Goal: Task Accomplishment & Management: Use online tool/utility

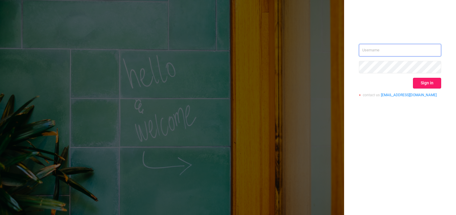
type input "[PERSON_NAME][EMAIL_ADDRESS][DOMAIN_NAME]"
click at [434, 82] on button "Sign in" at bounding box center [427, 83] width 28 height 11
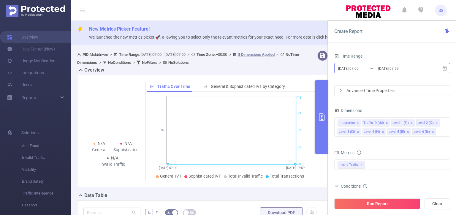
click at [346, 67] on input "[DATE] 07:00" at bounding box center [362, 68] width 48 height 8
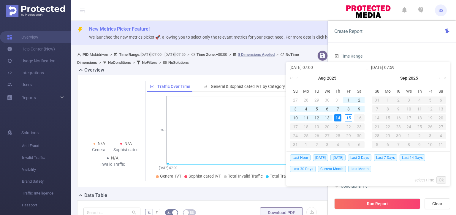
click at [309, 170] on span "Last 30 Days" at bounding box center [303, 169] width 26 height 7
type input "[DATE] 00:00"
type input "[DATE] 23:59"
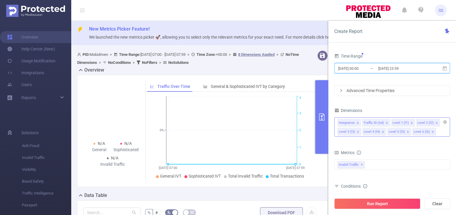
click at [356, 122] on icon "icon: close" at bounding box center [357, 122] width 3 height 3
click at [386, 123] on icon "icon: close" at bounding box center [387, 122] width 3 height 3
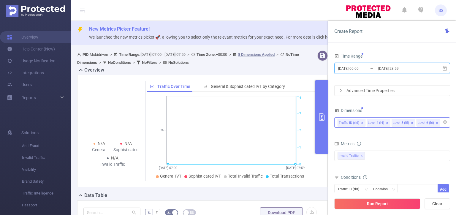
click at [386, 123] on icon "icon: close" at bounding box center [387, 122] width 3 height 3
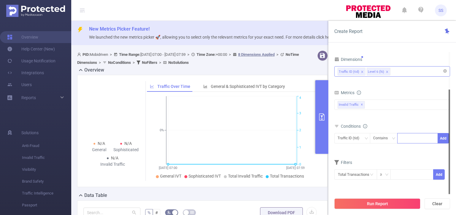
click at [409, 141] on div at bounding box center [418, 138] width 34 height 10
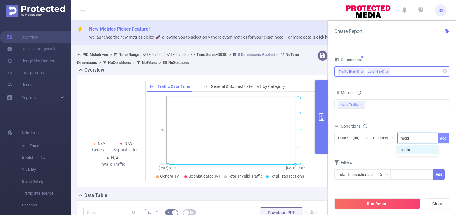
type input "mobi"
click at [445, 137] on button "Add" at bounding box center [444, 138] width 12 height 10
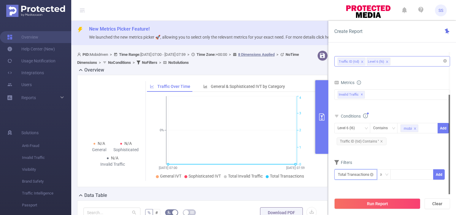
click at [356, 177] on input "text" at bounding box center [355, 174] width 43 height 10
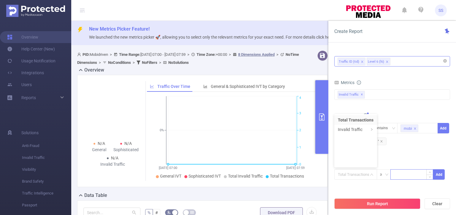
click at [396, 172] on input at bounding box center [412, 174] width 42 height 9
type input "50"
click at [441, 175] on button "Add" at bounding box center [439, 174] width 12 height 10
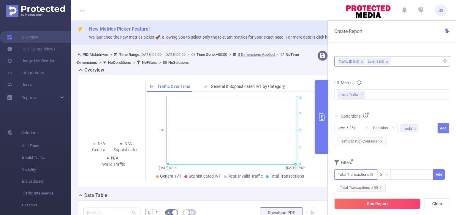
click at [351, 174] on input "text" at bounding box center [355, 174] width 43 height 10
click at [355, 124] on li "Total Transactions" at bounding box center [355, 120] width 43 height 10
click at [357, 129] on div "Level 6 (l6)" at bounding box center [348, 128] width 21 height 10
click at [387, 160] on div "Filters" at bounding box center [392, 163] width 116 height 10
click at [357, 173] on input "text" at bounding box center [355, 174] width 43 height 10
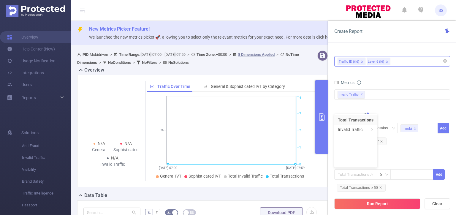
click at [421, 160] on div "Filters" at bounding box center [392, 163] width 116 height 10
click at [382, 142] on icon "icon: close" at bounding box center [381, 141] width 3 height 3
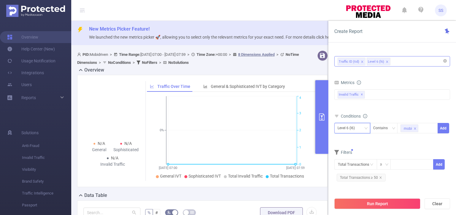
click at [362, 129] on div "Level 6 (l6)" at bounding box center [352, 128] width 29 height 10
click at [359, 139] on li "Traffic ID (tid)" at bounding box center [352, 140] width 36 height 10
click at [443, 128] on button "Add" at bounding box center [444, 128] width 12 height 10
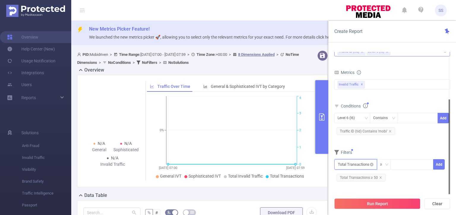
click at [359, 165] on input "text" at bounding box center [355, 164] width 43 height 10
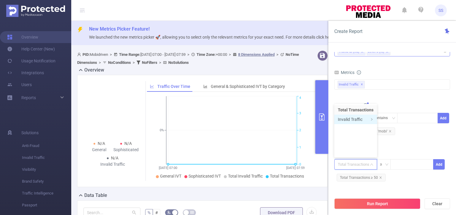
click at [349, 121] on li "Invalid Traffic" at bounding box center [355, 120] width 43 height 10
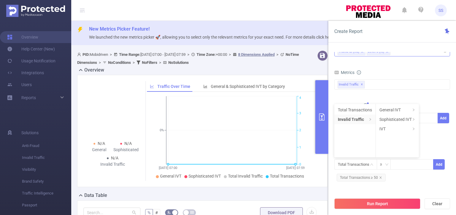
click at [357, 135] on ul "Total Transactions Invalid Traffic" at bounding box center [355, 130] width 42 height 53
click at [403, 181] on div "Total Transactions ≥ Add Total Transactions ≥ 50" at bounding box center [392, 170] width 116 height 23
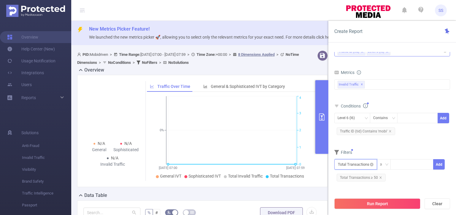
click at [361, 164] on input "text" at bounding box center [355, 164] width 43 height 10
click at [409, 146] on form "Dimensions Traffic ID (tid) Level 6 (l6) Metrics bp_total bp_adult bp_arms bp_c…" at bounding box center [392, 111] width 116 height 152
click at [371, 163] on icon "icon: close-circle" at bounding box center [372, 165] width 4 height 4
click at [358, 164] on input "text" at bounding box center [355, 164] width 43 height 10
click at [348, 120] on li "Invalid Traffic" at bounding box center [354, 120] width 41 height 10
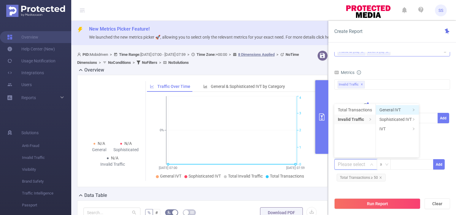
click at [399, 109] on li "General IVT" at bounding box center [397, 110] width 43 height 10
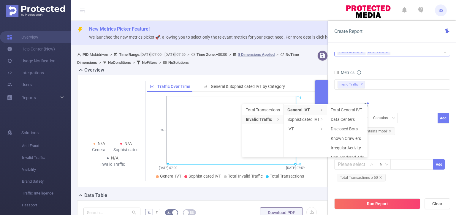
click at [394, 147] on form "Dimensions Traffic ID (tid) Level 6 (l6) Metrics bp_total bp_adult bp_arms bp_c…" at bounding box center [392, 111] width 116 height 152
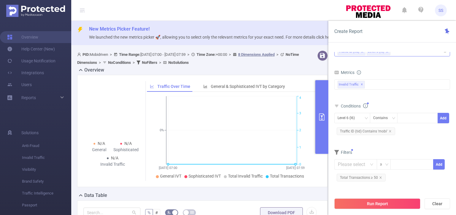
click at [350, 154] on span "Filters" at bounding box center [343, 152] width 18 height 5
click at [381, 178] on span "Total Transactions ≥ 50" at bounding box center [361, 178] width 49 height 8
click at [380, 177] on icon "icon: close" at bounding box center [380, 177] width 2 height 2
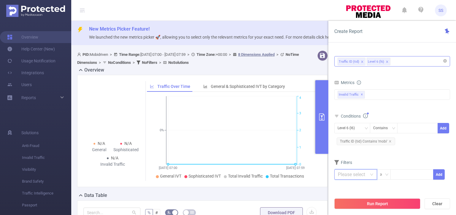
click at [347, 175] on input "text" at bounding box center [355, 174] width 43 height 10
click at [398, 162] on div "Filters" at bounding box center [392, 163] width 116 height 10
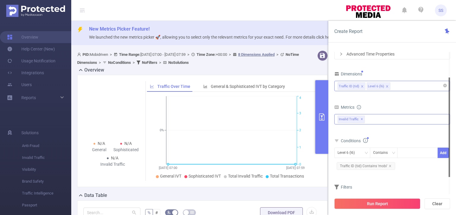
click at [382, 119] on div "Invalid Traffic ✕" at bounding box center [392, 119] width 116 height 10
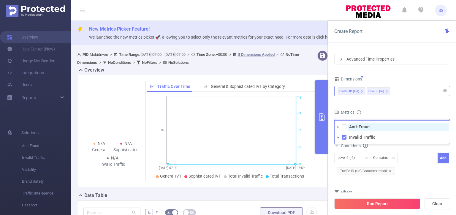
drag, startPoint x: 362, startPoint y: 128, endPoint x: 371, endPoint y: 126, distance: 9.2
click at [362, 128] on strong "Anti-Fraud" at bounding box center [359, 126] width 20 height 5
click at [382, 114] on div "Metrics" at bounding box center [392, 113] width 116 height 10
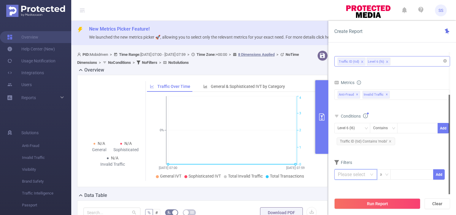
click at [352, 176] on input "text" at bounding box center [355, 174] width 43 height 10
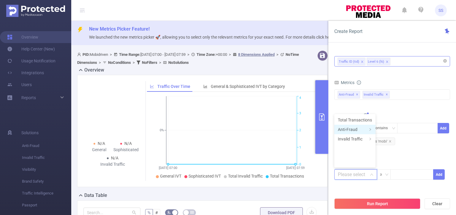
click at [357, 130] on li "Anti-Fraud" at bounding box center [354, 130] width 41 height 10
click at [400, 118] on li "Fraudulent" at bounding box center [393, 120] width 35 height 10
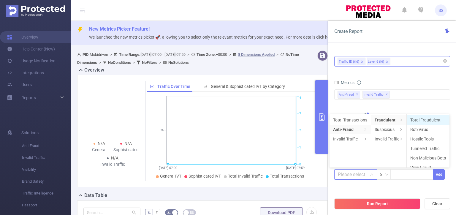
click at [423, 118] on li "Total Fraudulent" at bounding box center [428, 120] width 43 height 10
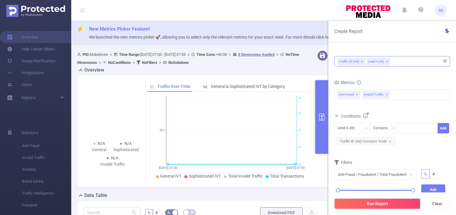
click at [386, 95] on span "✕" at bounding box center [387, 94] width 2 height 7
click at [398, 107] on div "bp_total bp_adult bp_arms bp_crime bp_death_injury_military bp_piracy bp_hate_a…" at bounding box center [392, 98] width 116 height 21
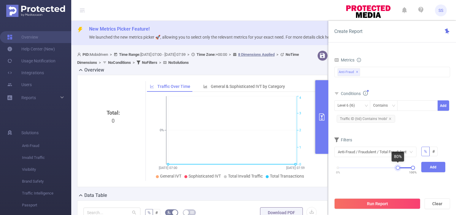
drag, startPoint x: 338, startPoint y: 167, endPoint x: 397, endPoint y: 167, distance: 59.7
click at [397, 167] on div at bounding box center [398, 168] width 4 height 4
click at [433, 166] on button "Add" at bounding box center [433, 167] width 24 height 10
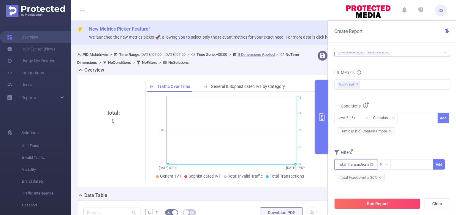
click at [359, 162] on input "text" at bounding box center [355, 164] width 43 height 10
click at [406, 162] on input at bounding box center [412, 163] width 42 height 9
type input "50"
click at [444, 163] on button "Add" at bounding box center [439, 164] width 12 height 10
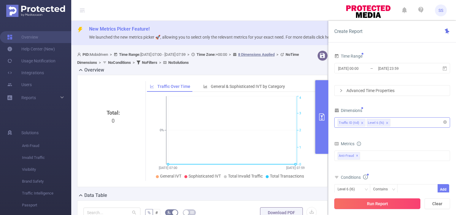
click at [383, 207] on button "Run Report" at bounding box center [377, 203] width 86 height 11
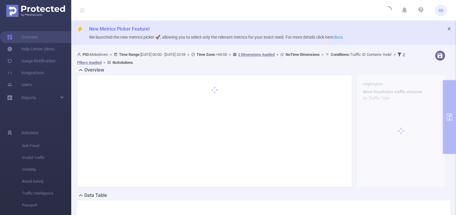
click at [447, 27] on icon "icon: close" at bounding box center [449, 29] width 4 height 4
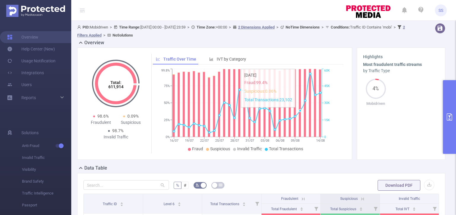
scroll to position [119, 0]
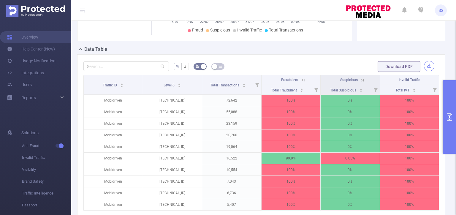
click at [425, 66] on button "button" at bounding box center [429, 66] width 10 height 10
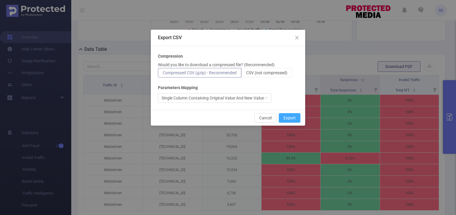
click at [289, 116] on button "Export" at bounding box center [290, 118] width 22 height 10
